Goal: Task Accomplishment & Management: Manage account settings

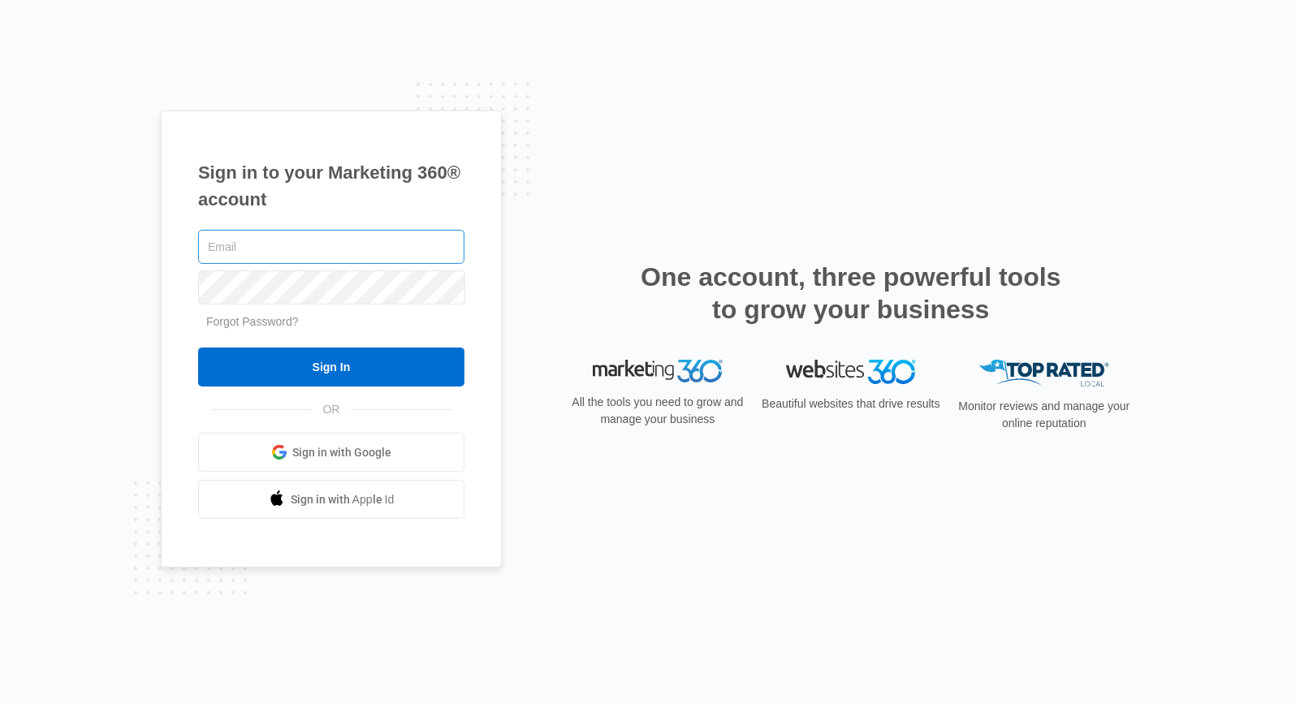
click at [338, 252] on input "text" at bounding box center [331, 247] width 266 height 34
type input "[EMAIL_ADDRESS][DOMAIN_NAME]"
click at [320, 465] on link "Sign in with Google" at bounding box center [331, 452] width 266 height 39
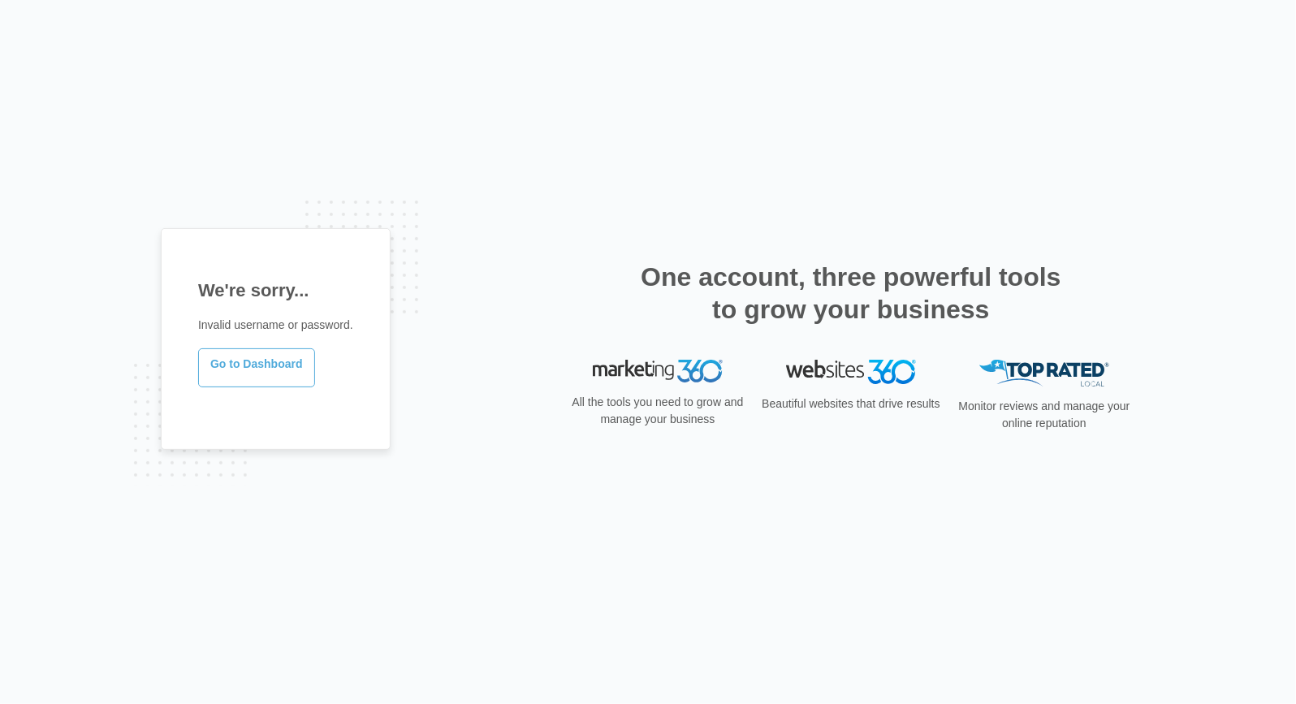
click at [262, 374] on link "Go to Dashboard" at bounding box center [256, 367] width 117 height 39
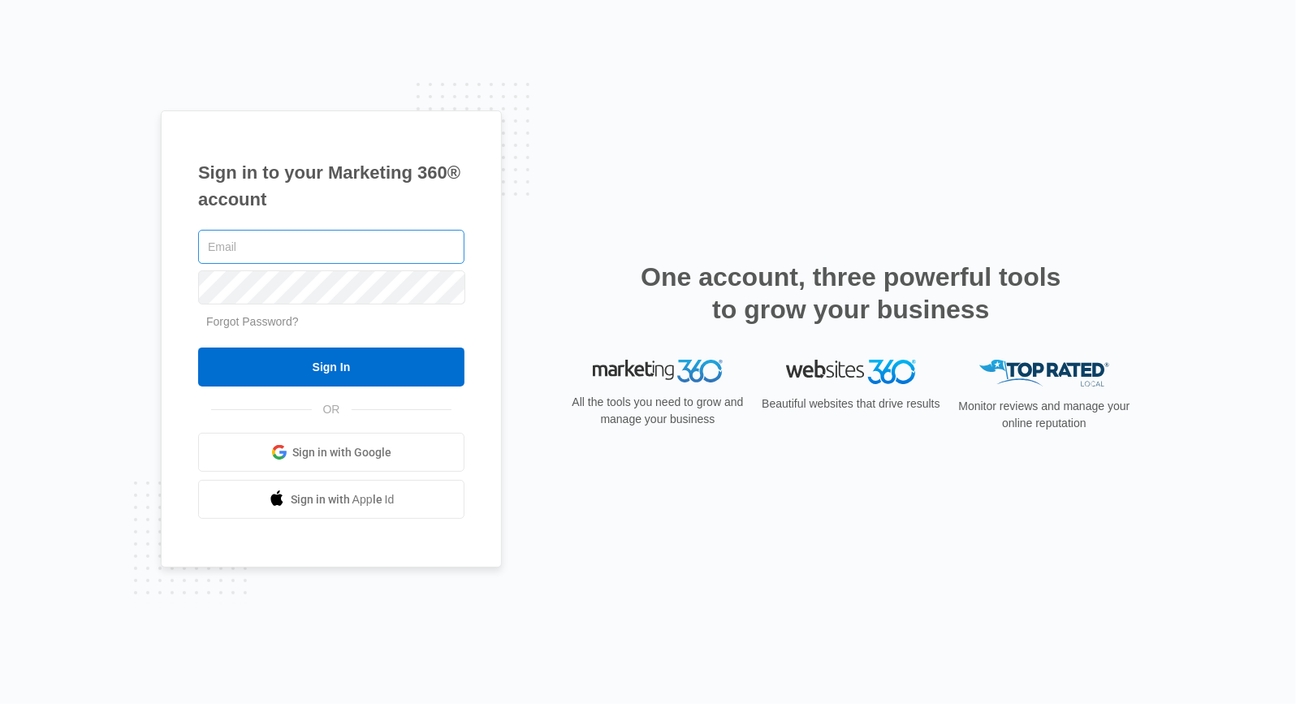
click at [370, 235] on input "text" at bounding box center [331, 247] width 266 height 34
type input "[EMAIL_ADDRESS][DOMAIN_NAME]"
